Goal: Find specific page/section: Find specific page/section

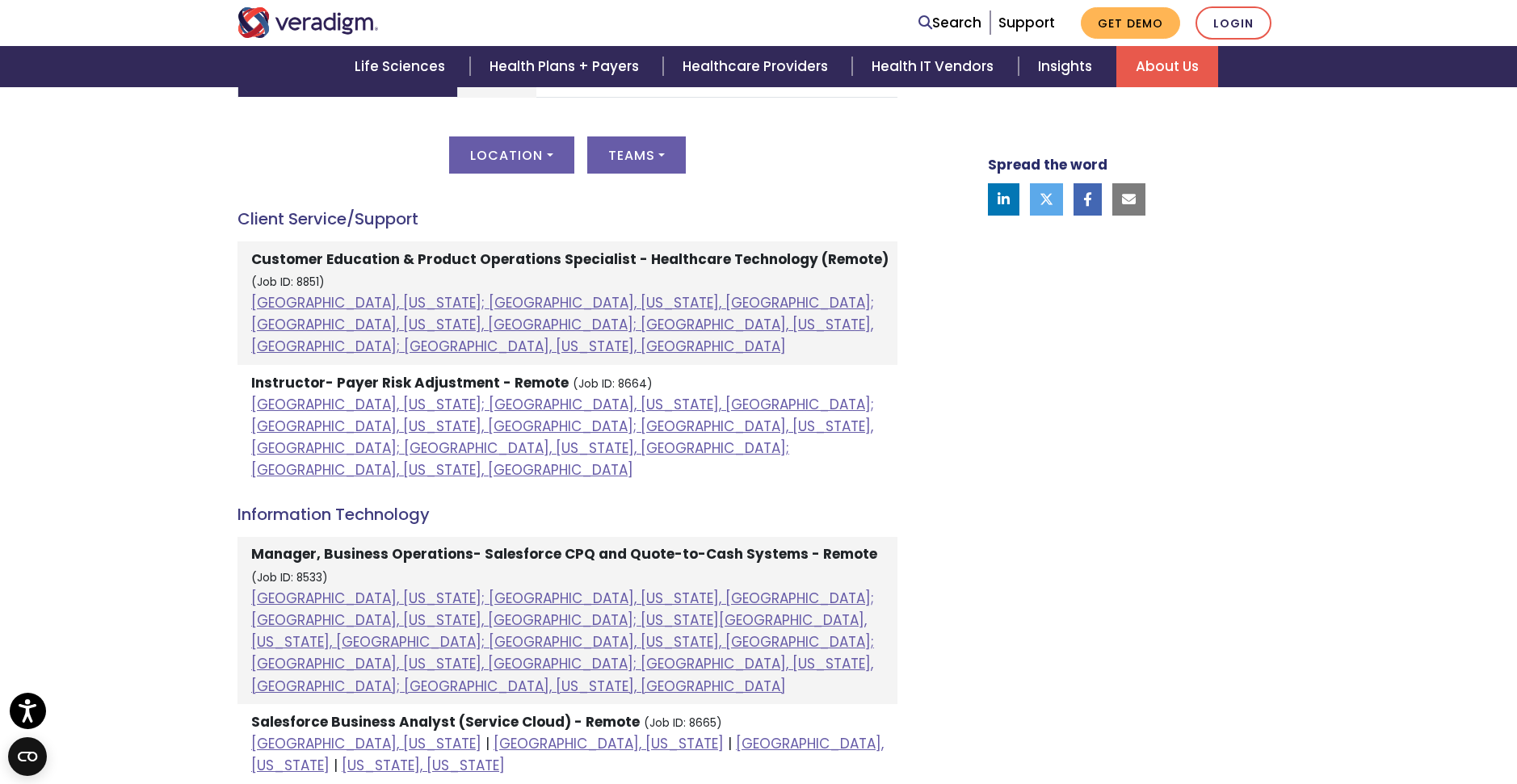
scroll to position [848, 0]
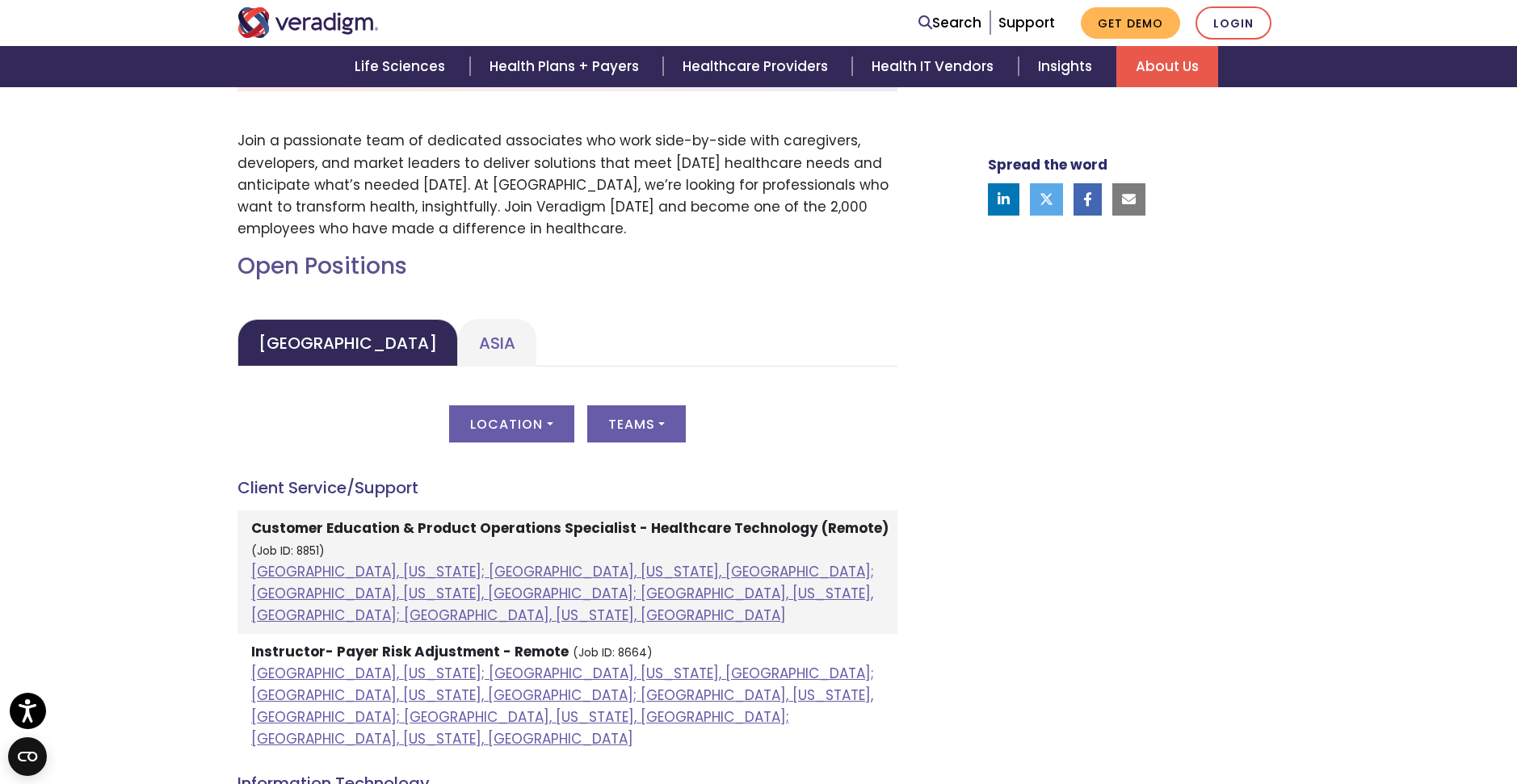
scroll to position [574, 0]
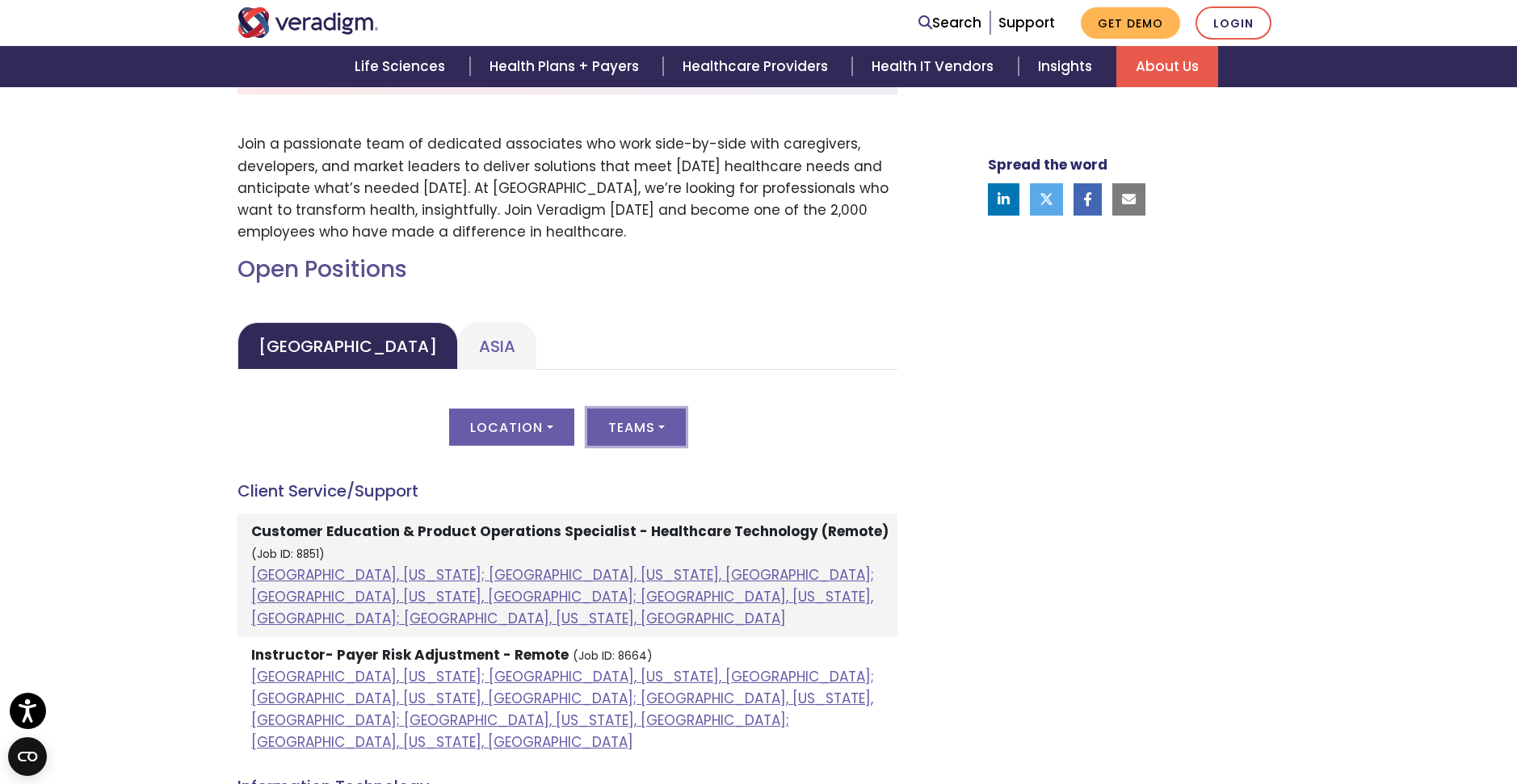
click at [654, 423] on button "Teams" at bounding box center [637, 427] width 99 height 37
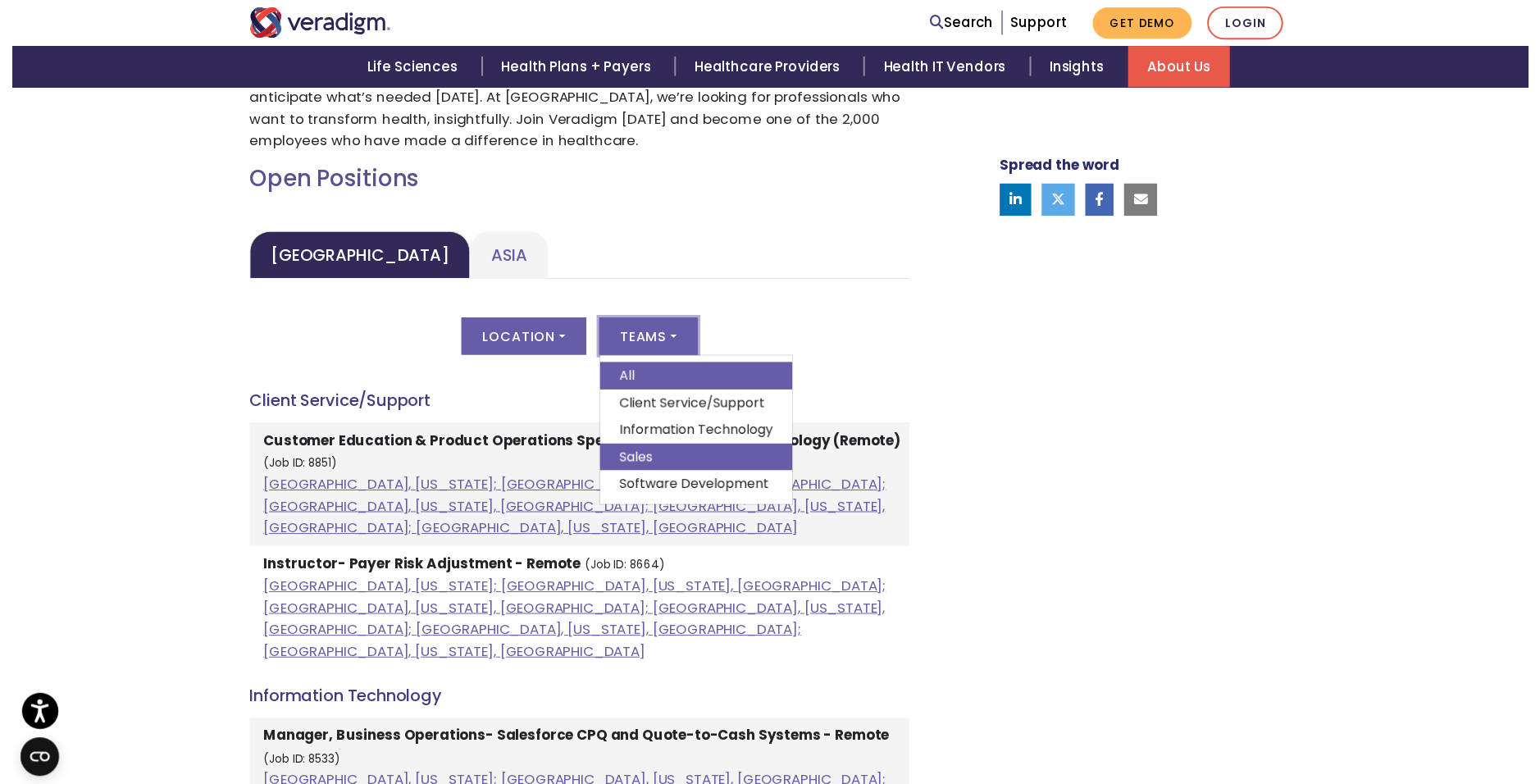
scroll to position [679, 0]
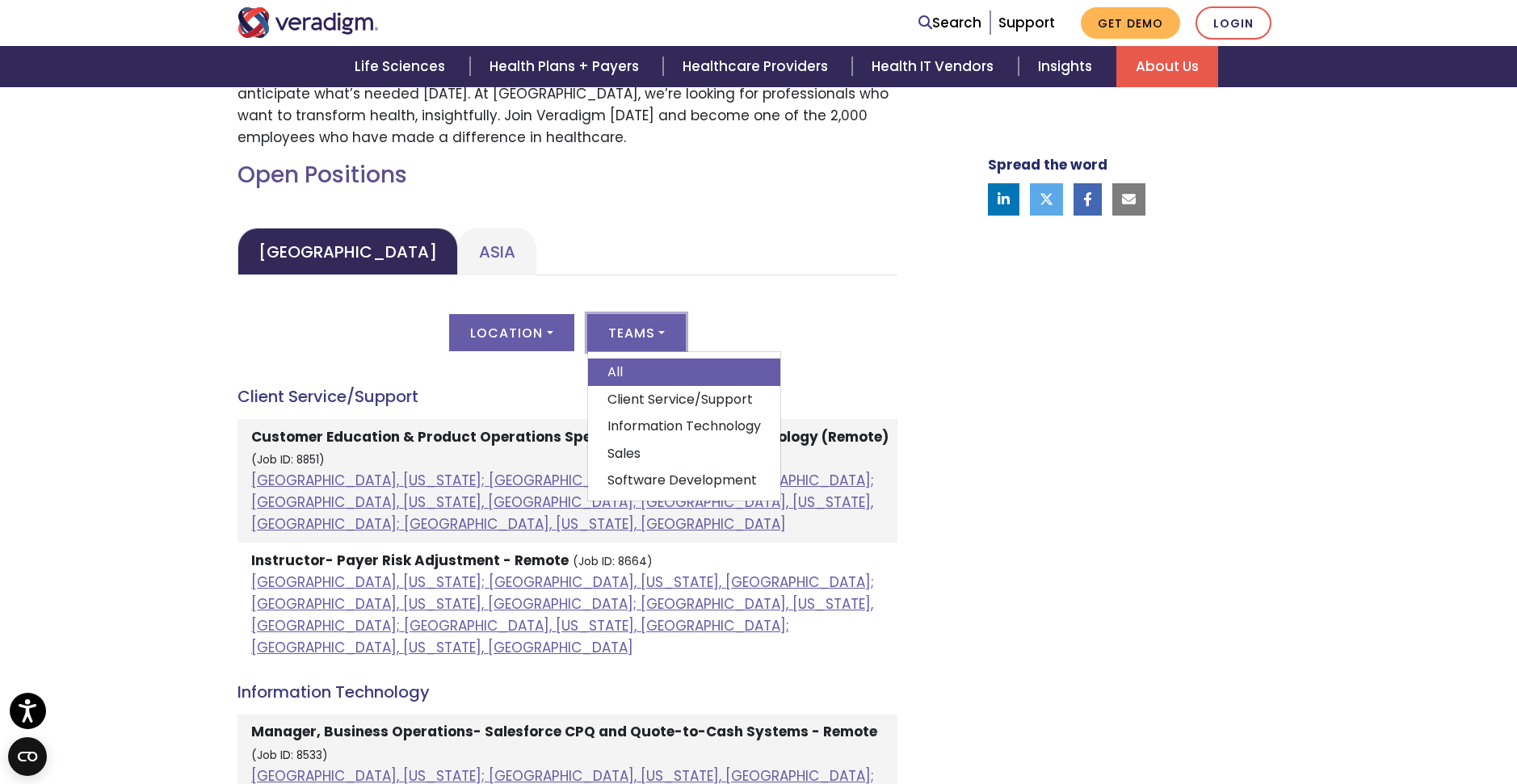
click at [884, 343] on div "Location All [GEOGRAPHIC_DATA], [US_STATE]; [GEOGRAPHIC_DATA], [US_STATE], [GEO…" at bounding box center [567, 342] width 660 height 56
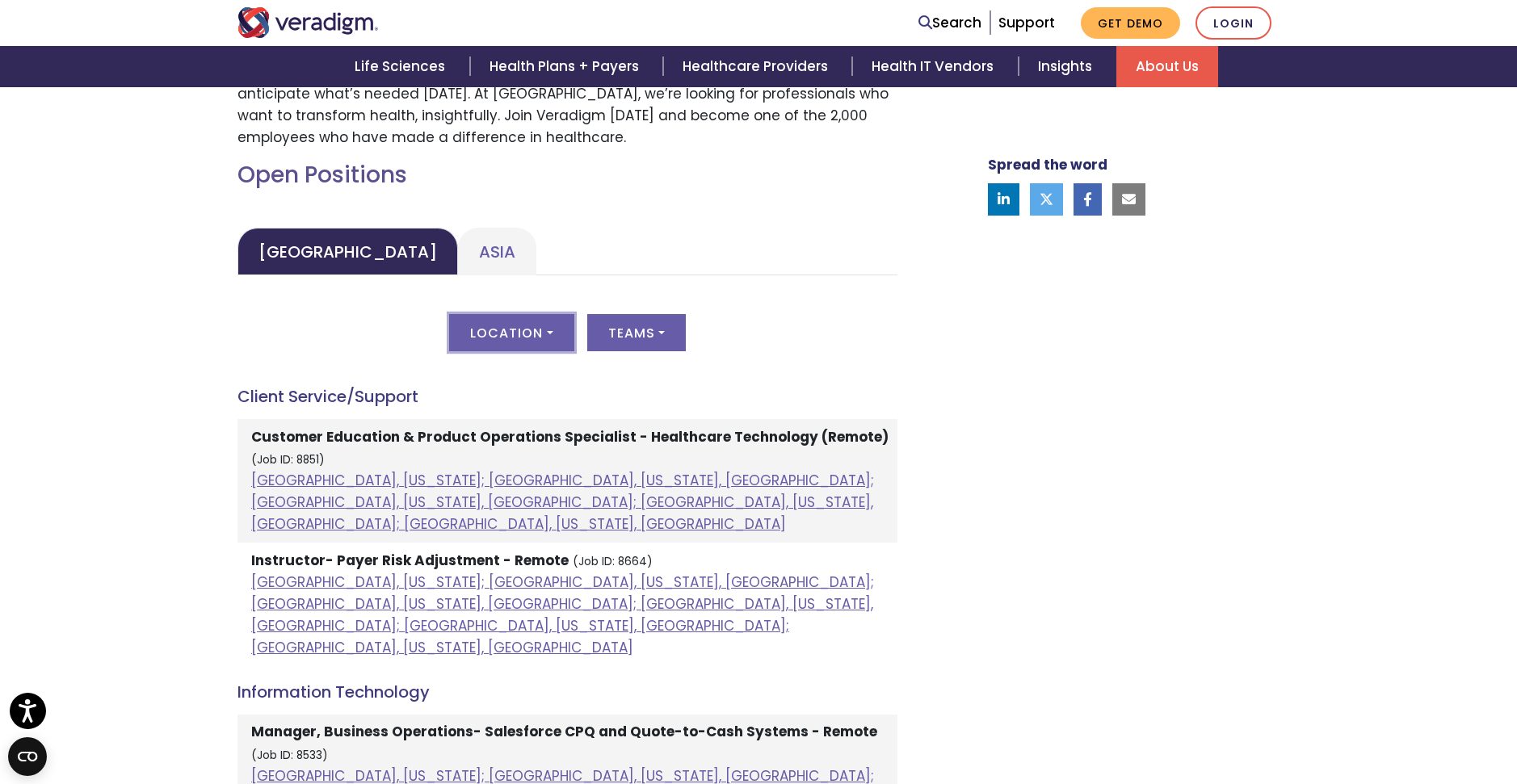
click at [559, 339] on button "Location" at bounding box center [511, 332] width 124 height 37
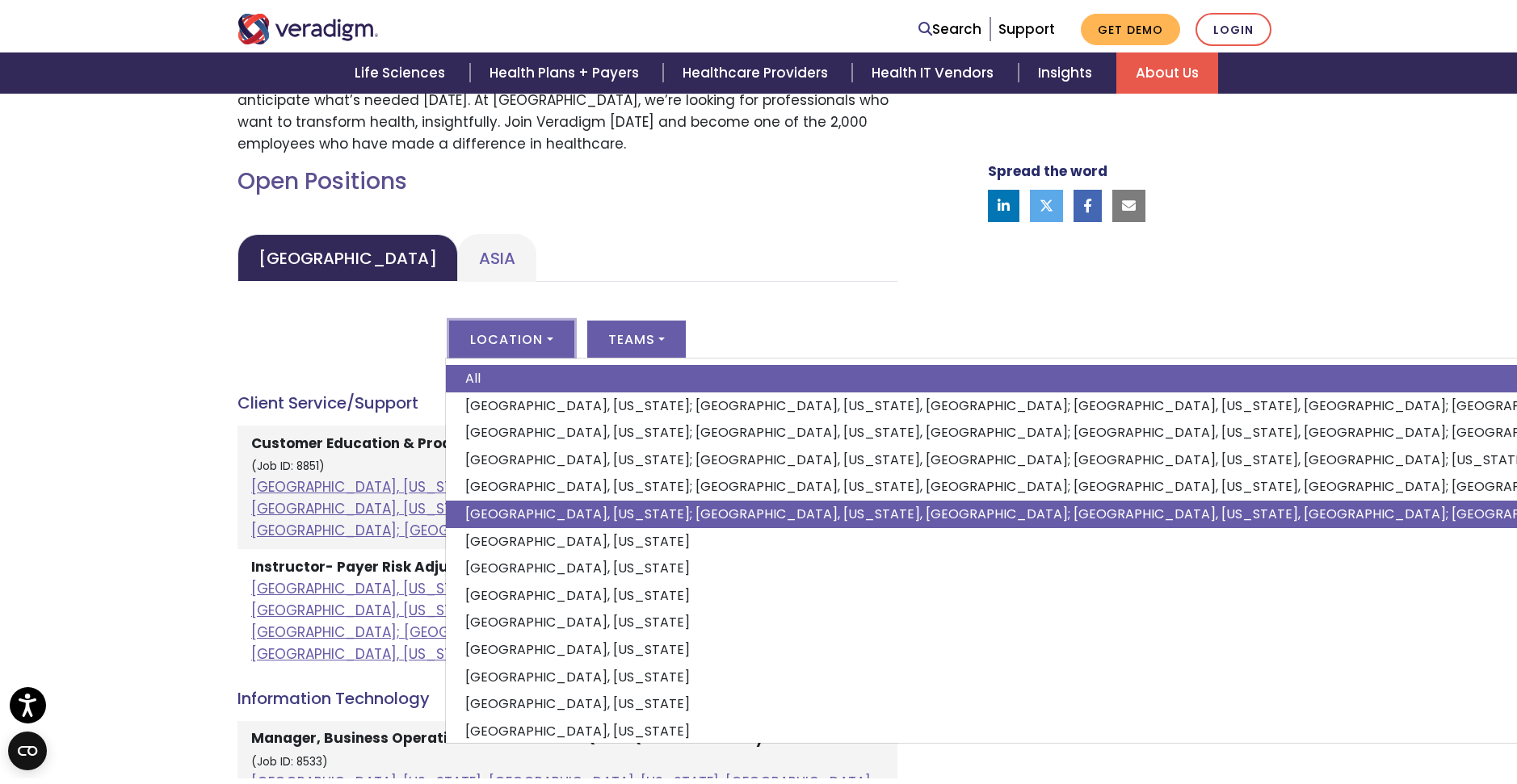
scroll to position [41, 0]
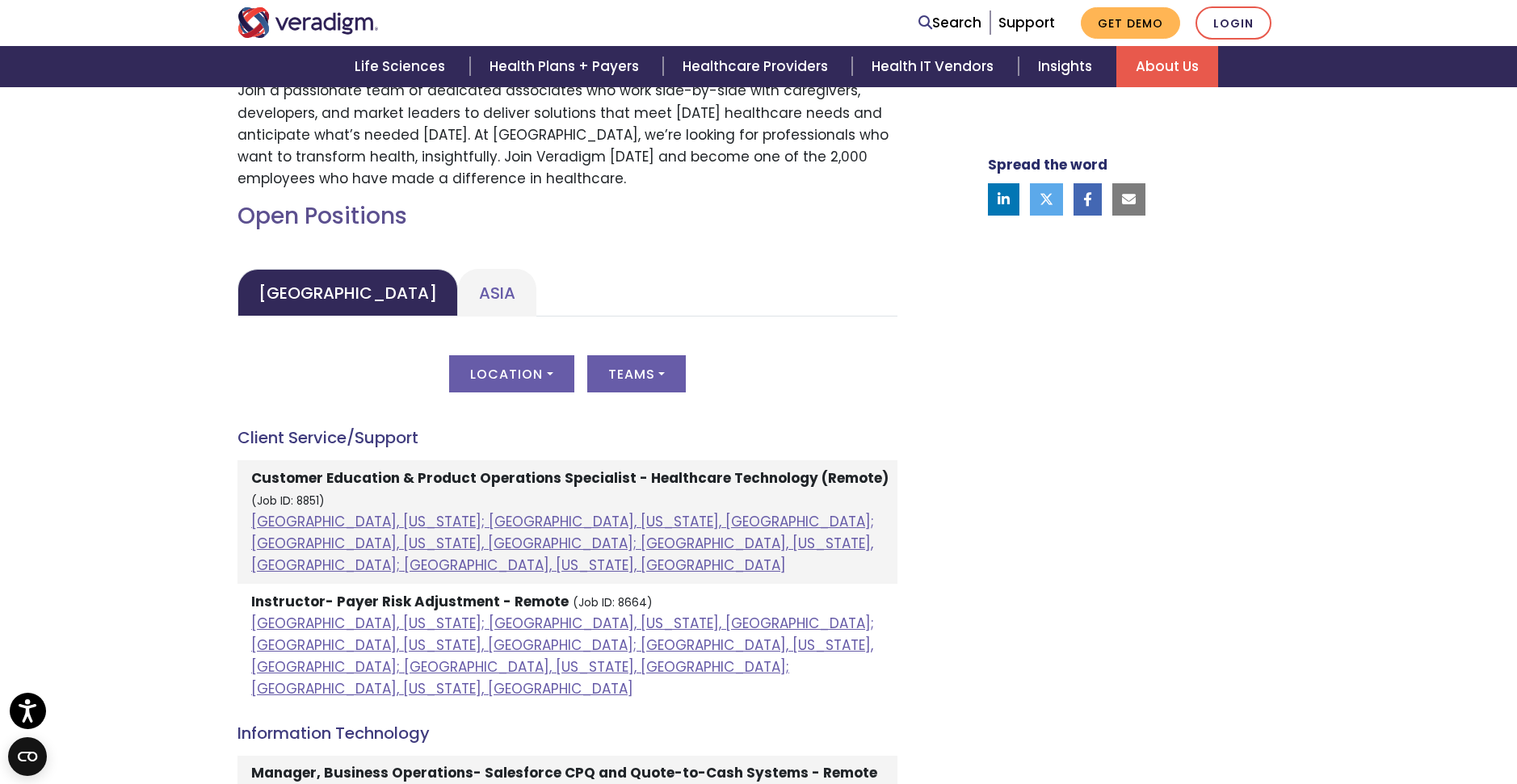
scroll to position [602, 0]
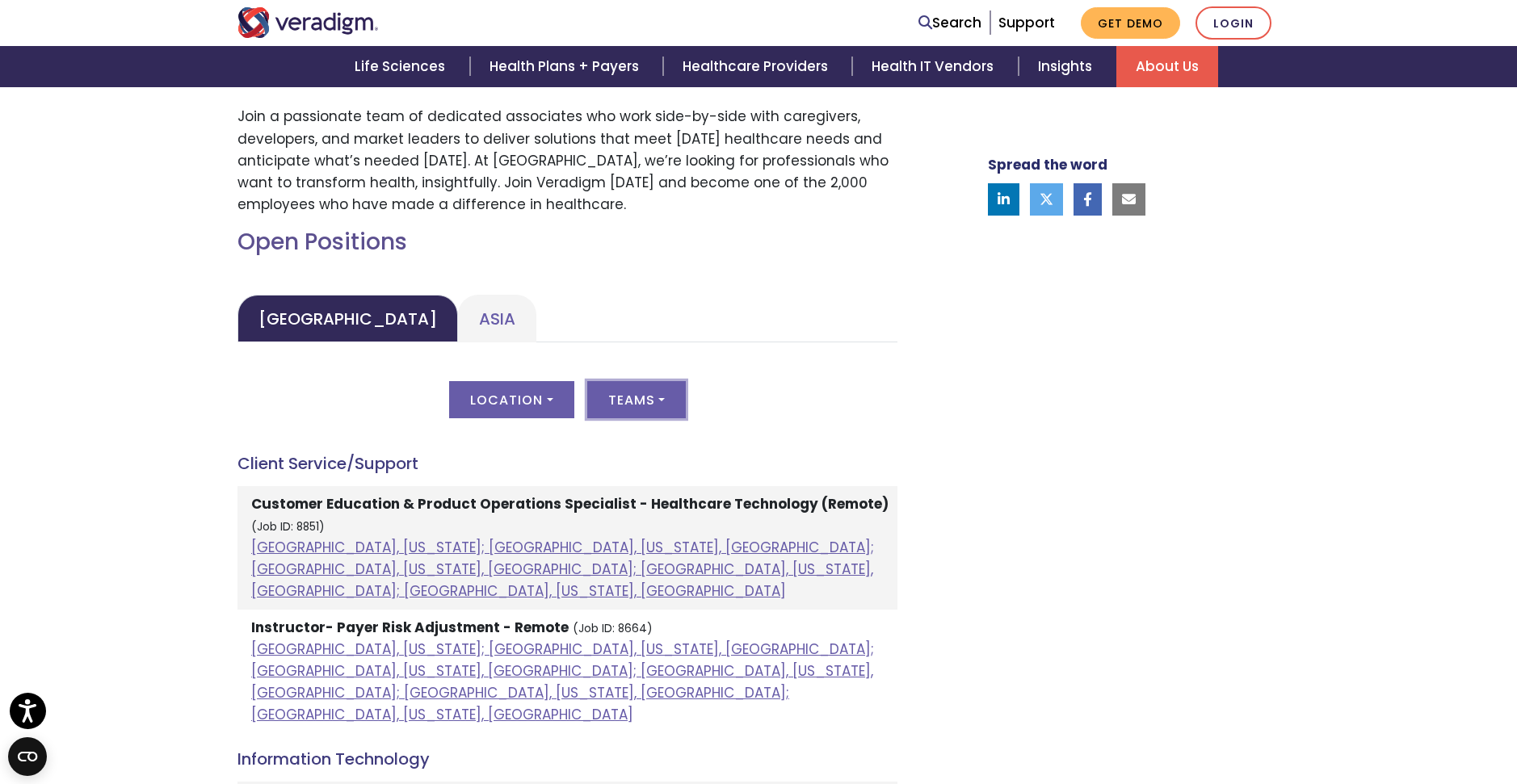
click at [671, 409] on button "Teams" at bounding box center [637, 399] width 99 height 37
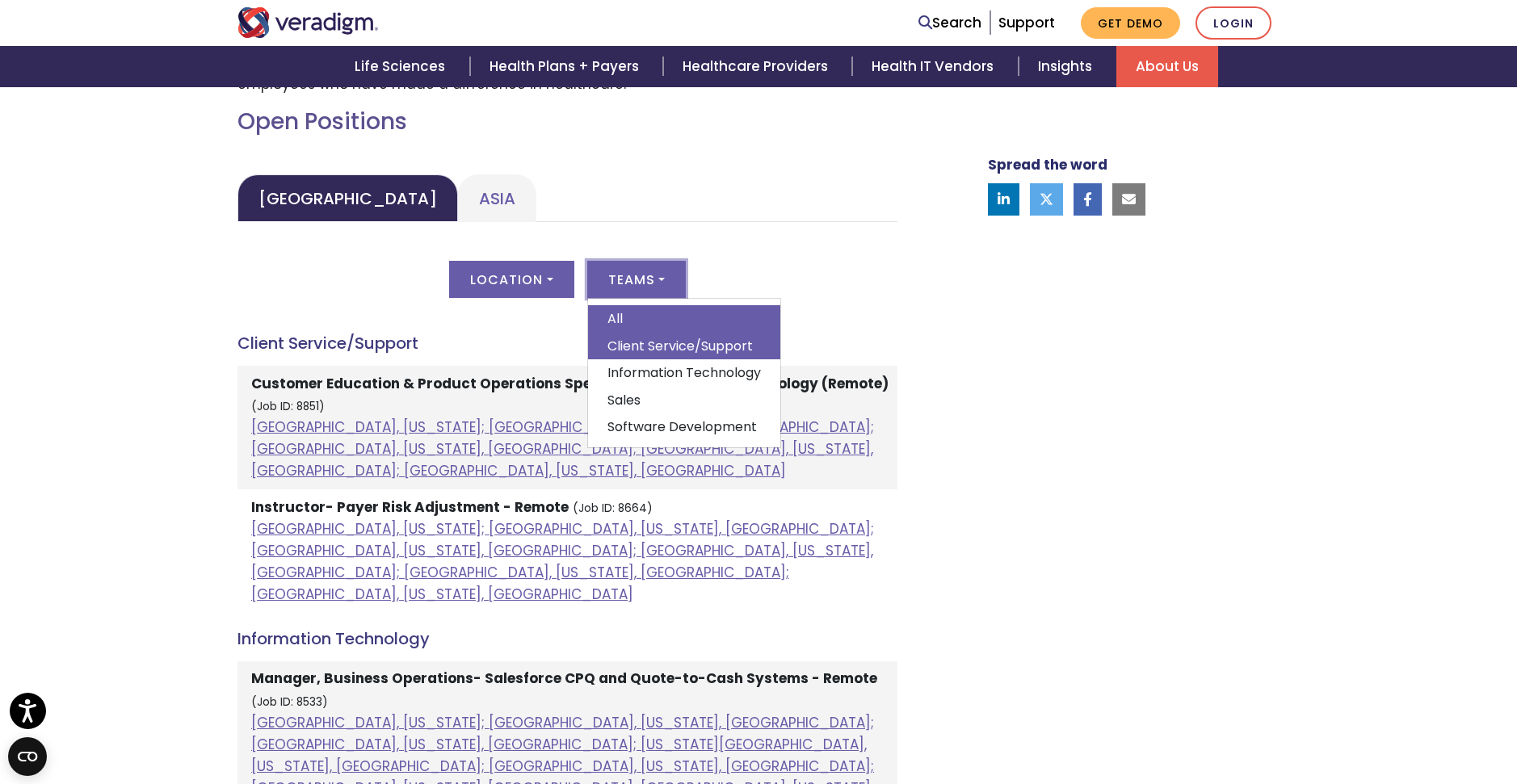
scroll to position [723, 0]
click at [1015, 523] on div "Spread the word" at bounding box center [1114, 780] width 356 height 1894
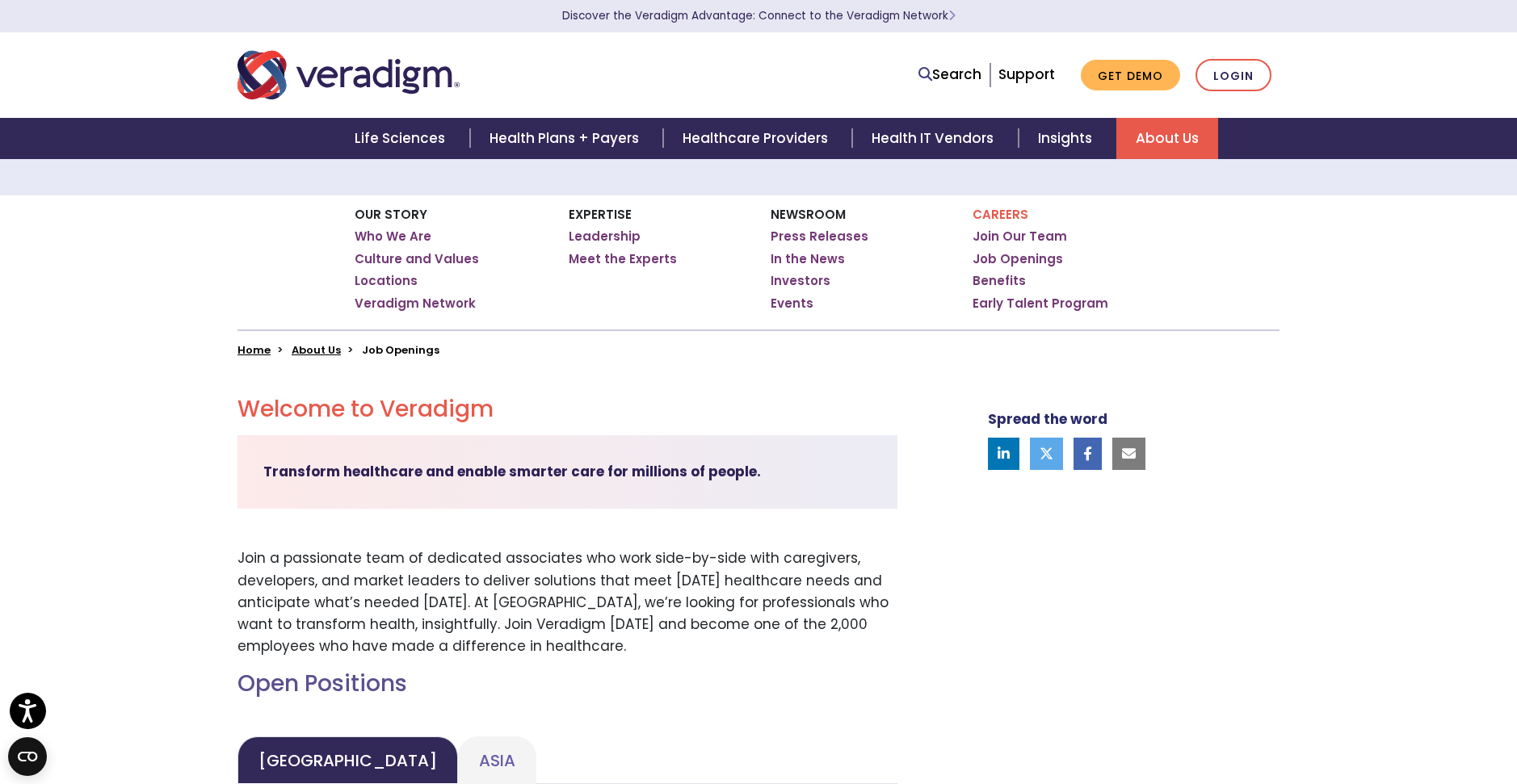
scroll to position [202, 0]
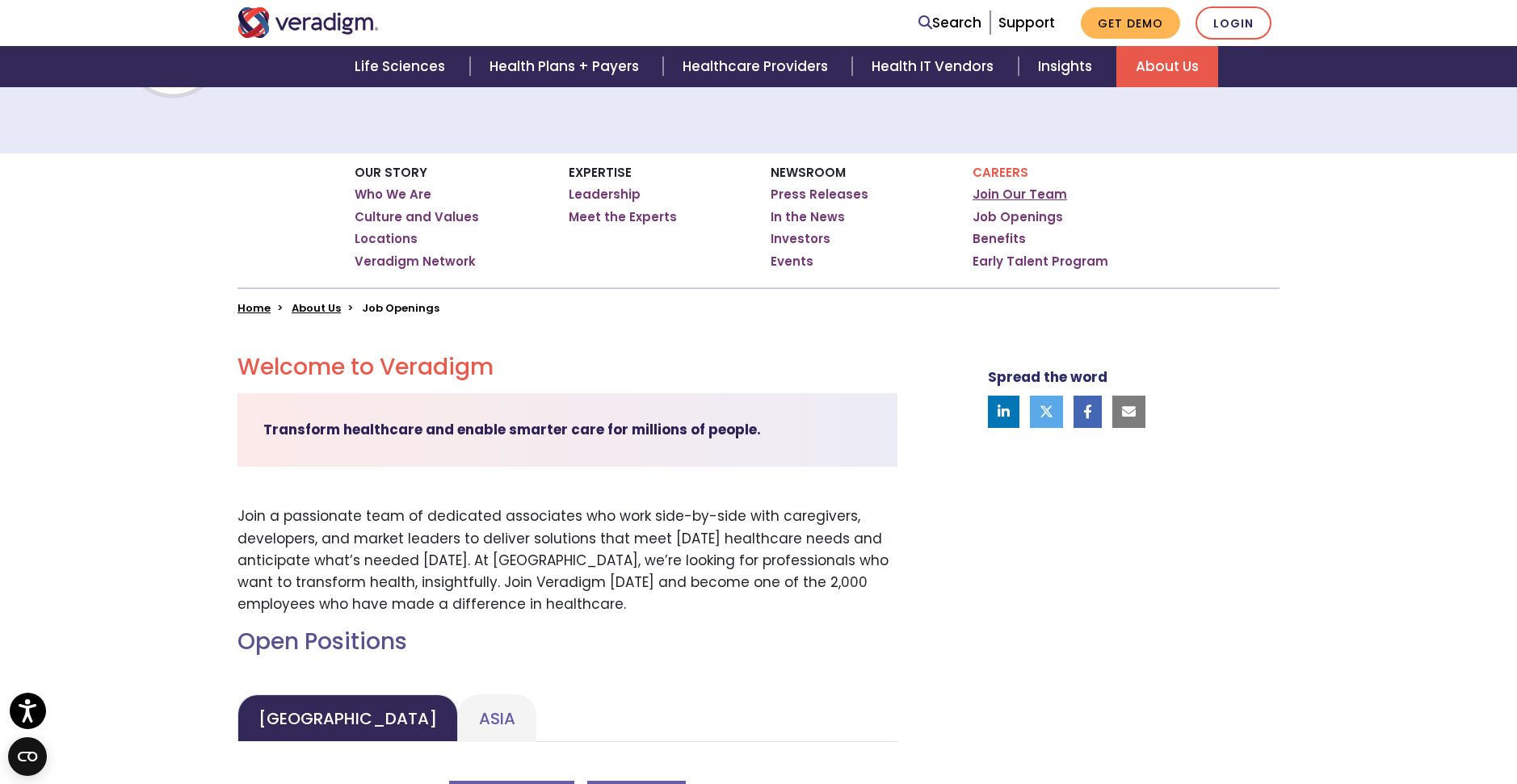
click at [1034, 198] on link "Join Our Team" at bounding box center [1019, 194] width 94 height 16
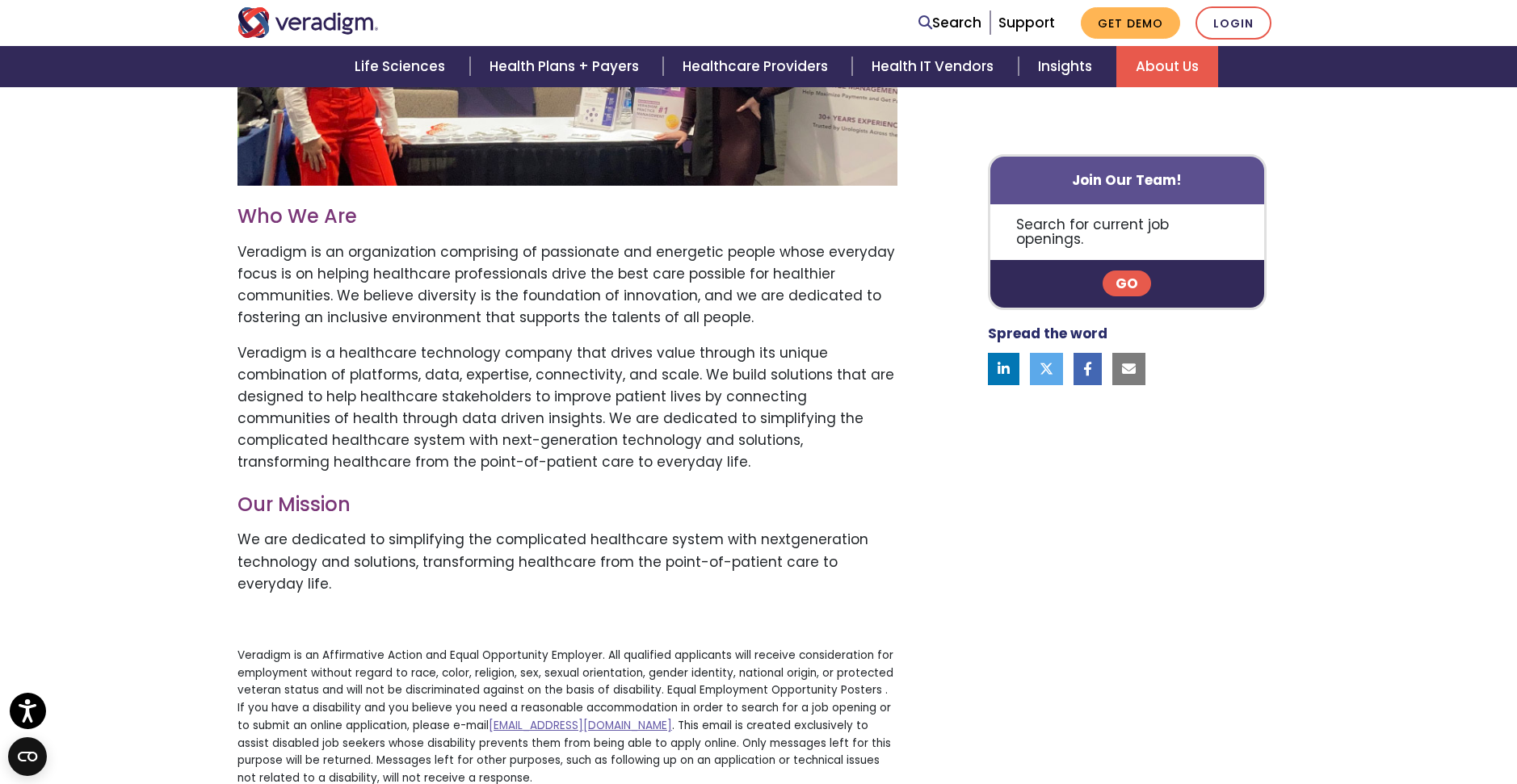
scroll to position [686, 0]
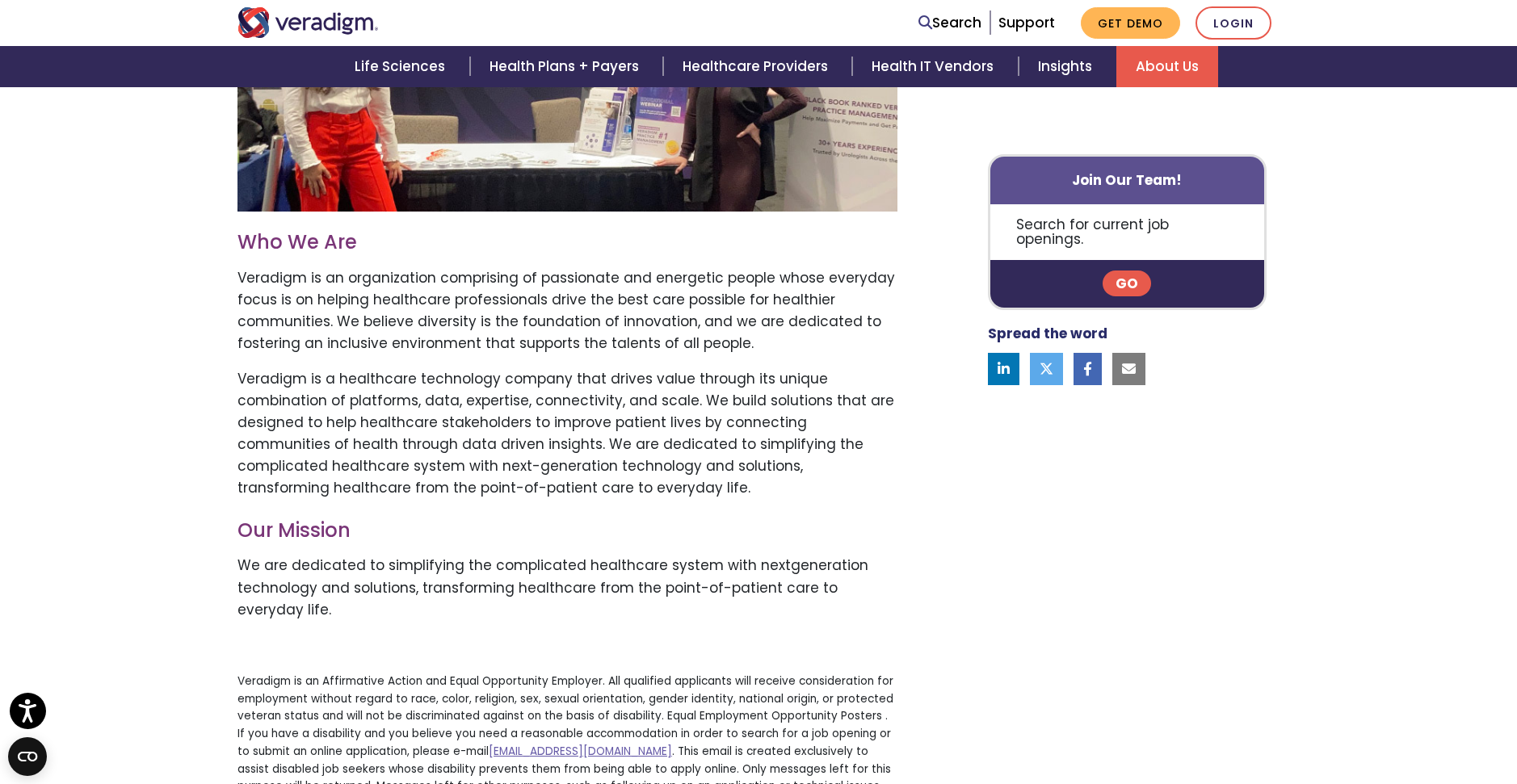
click at [1123, 274] on link "Go" at bounding box center [1126, 284] width 48 height 26
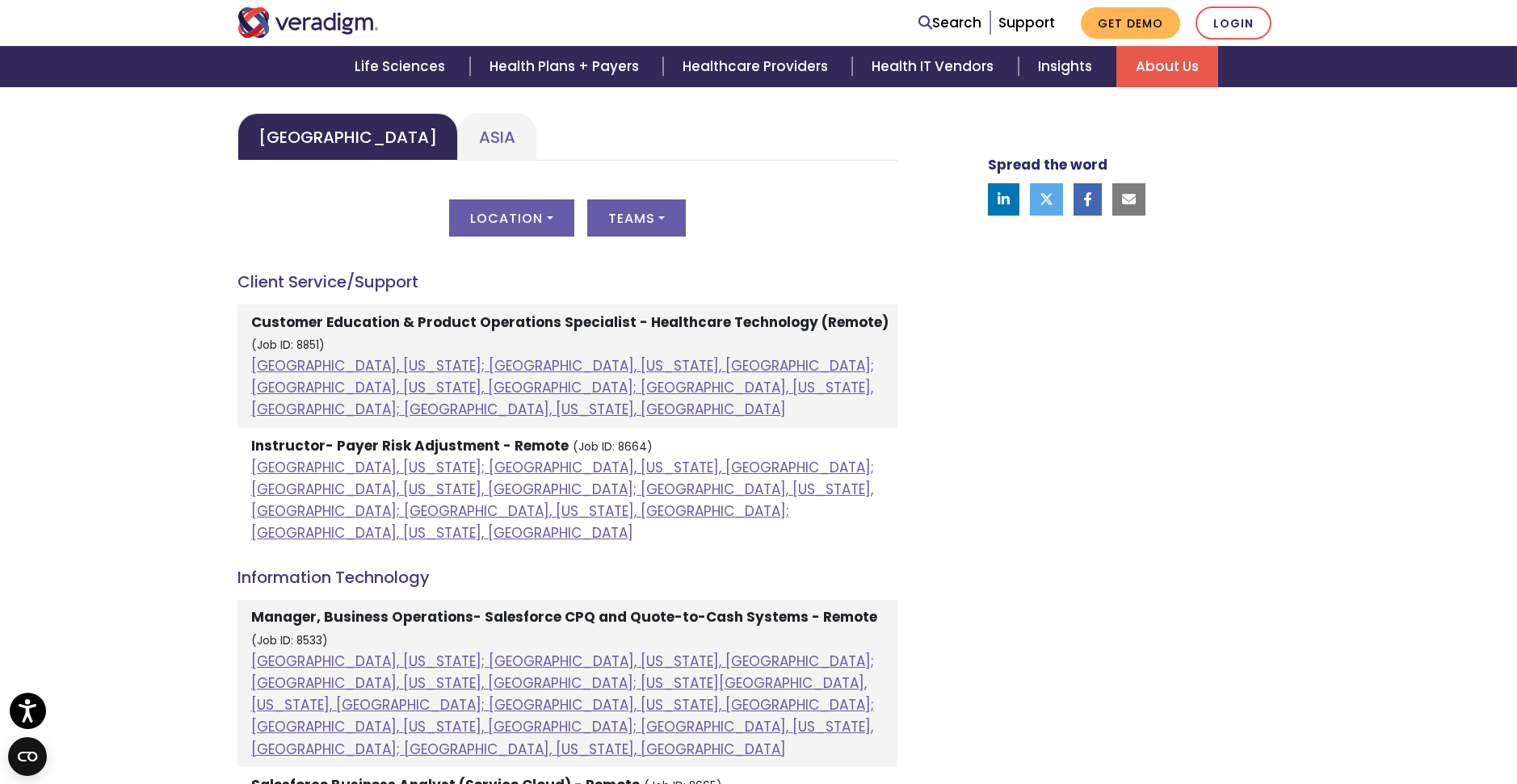
scroll to position [781, 0]
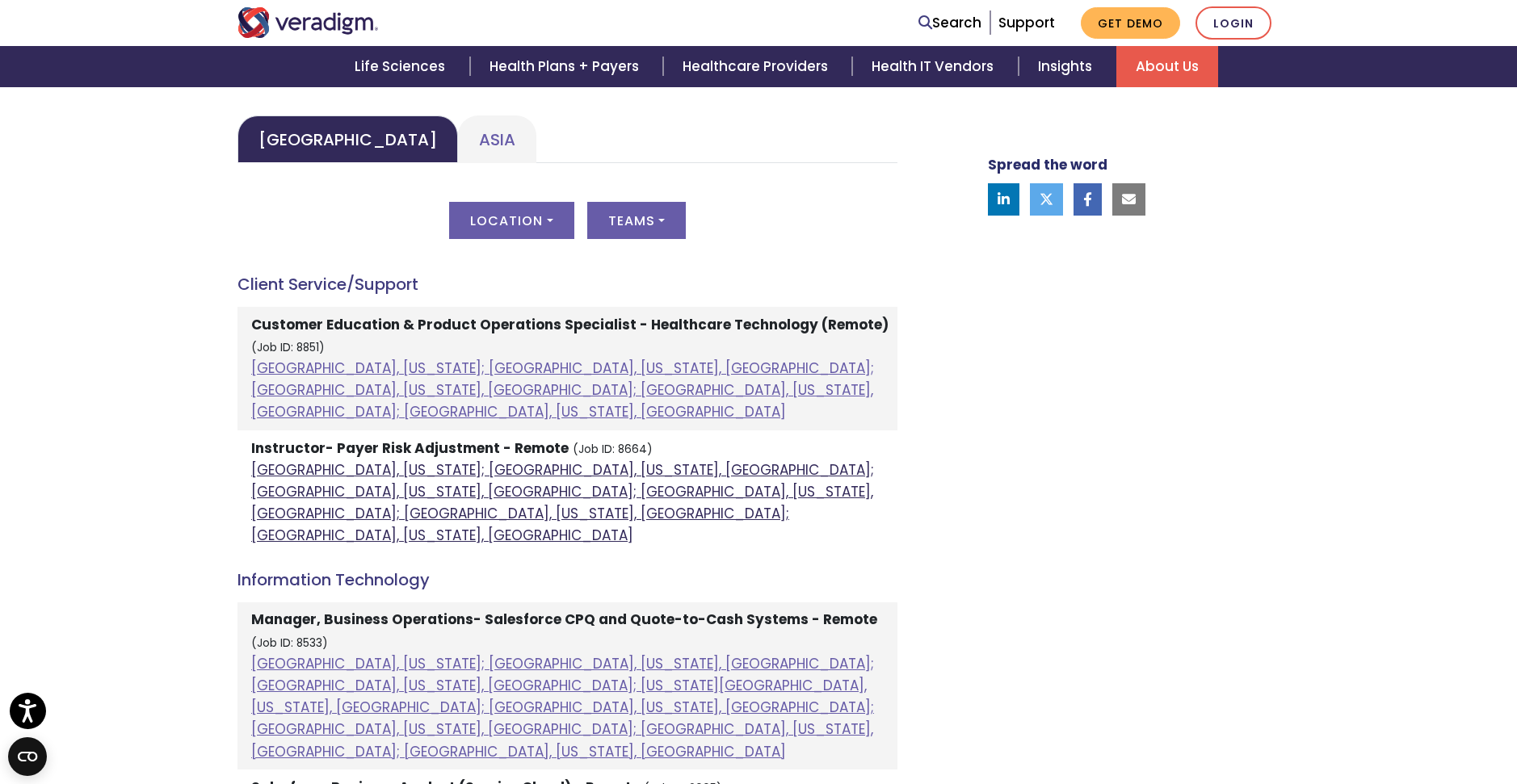
click at [456, 460] on link "[GEOGRAPHIC_DATA], [US_STATE]; [GEOGRAPHIC_DATA], [US_STATE], [GEOGRAPHIC_DATA]…" at bounding box center [562, 503] width 622 height 85
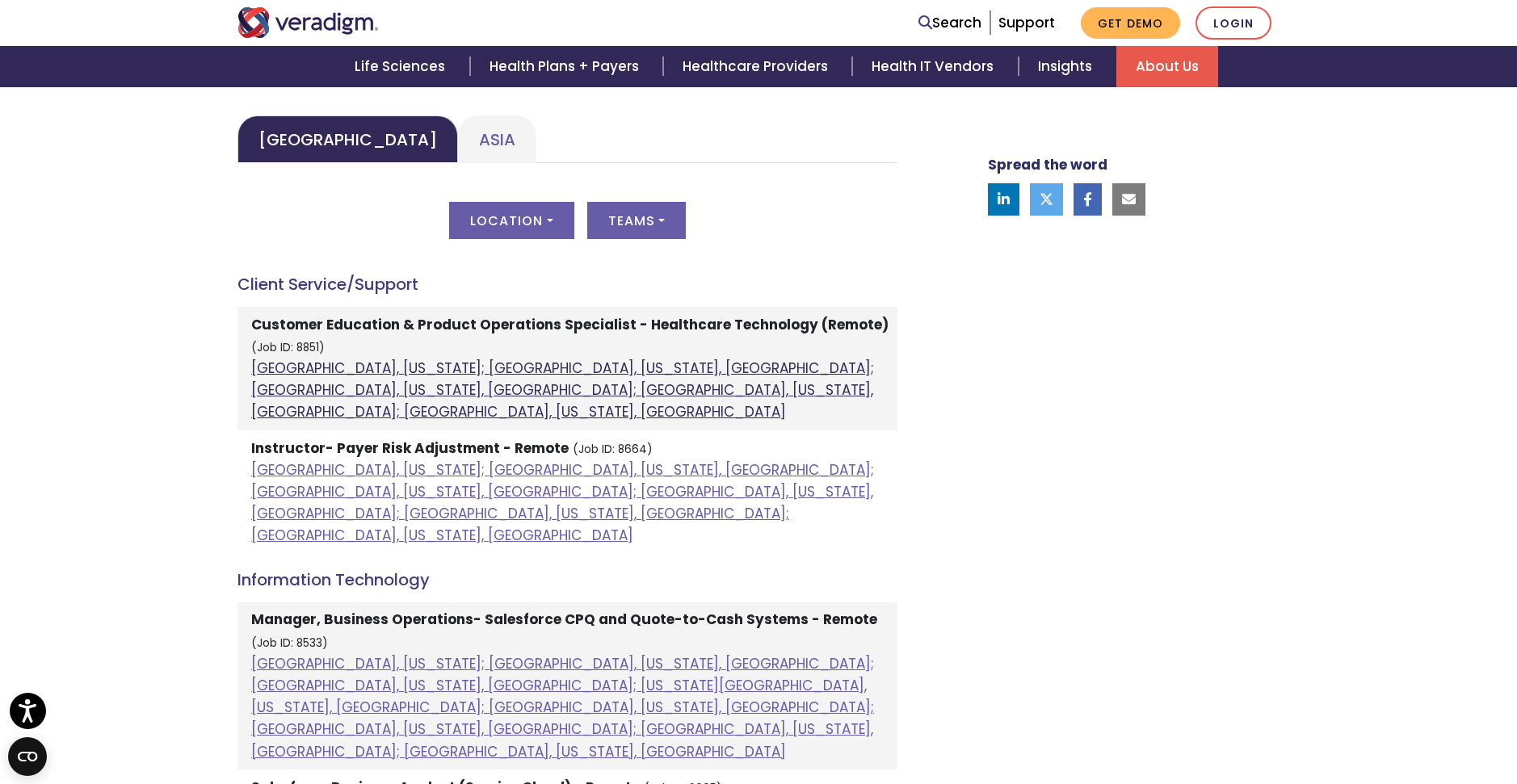
click at [635, 368] on link "[GEOGRAPHIC_DATA], [US_STATE]; [GEOGRAPHIC_DATA], [US_STATE], [GEOGRAPHIC_DATA]…" at bounding box center [562, 390] width 622 height 63
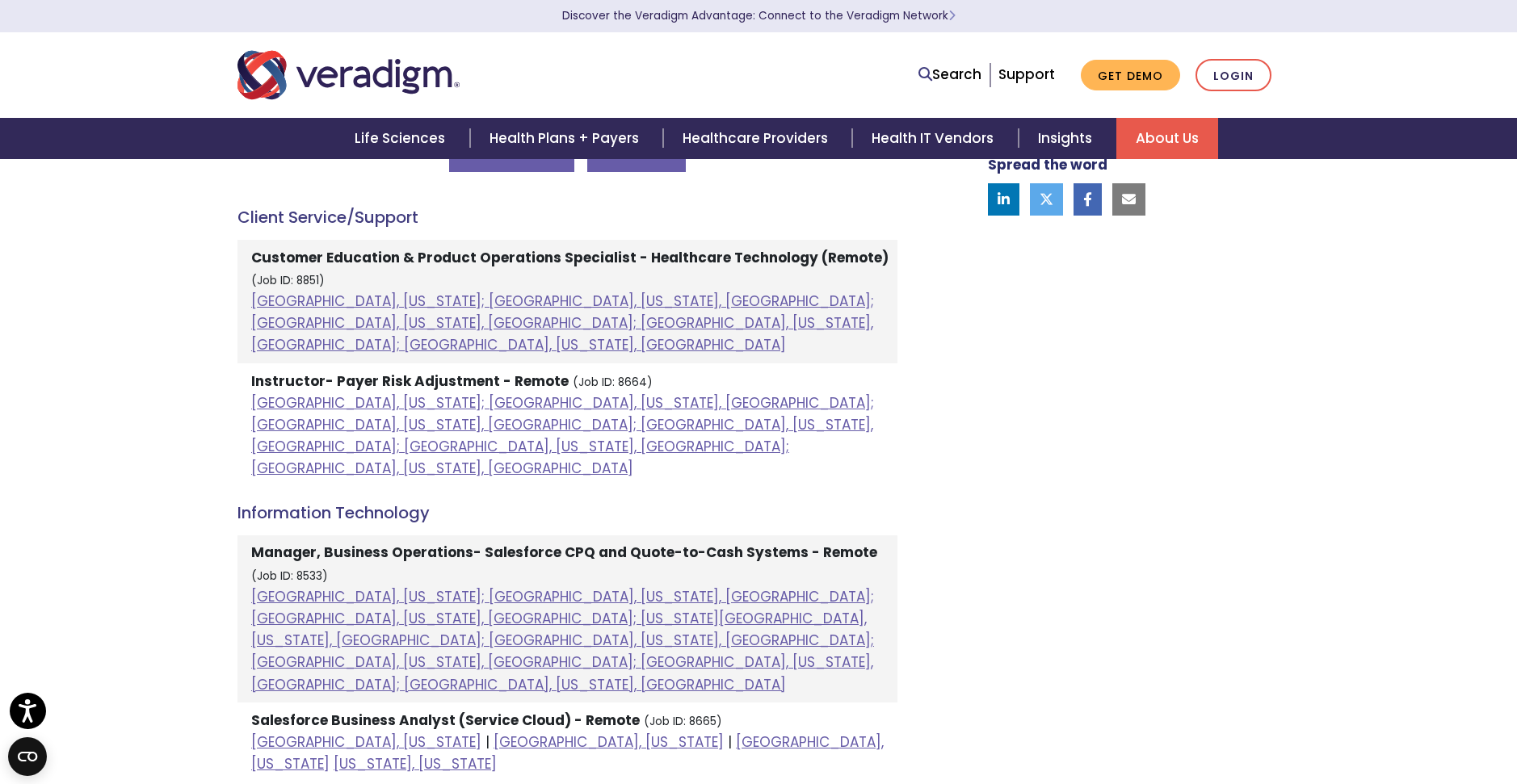
scroll to position [0, 0]
